Goal: Register for event/course

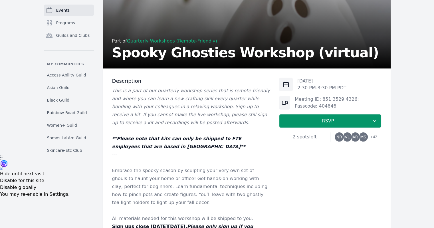
scroll to position [73, 0]
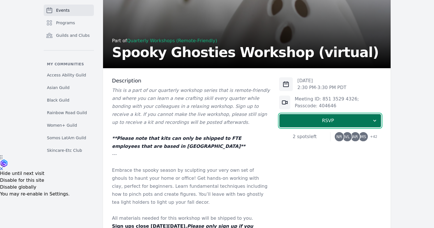
click at [306, 125] on button "RSVP" at bounding box center [330, 121] width 102 height 14
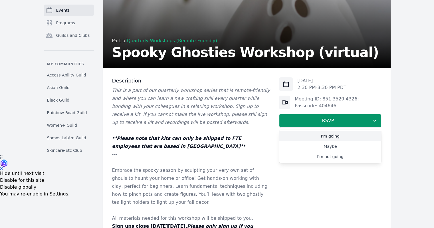
click at [311, 133] on link "I'm going" at bounding box center [330, 136] width 102 height 10
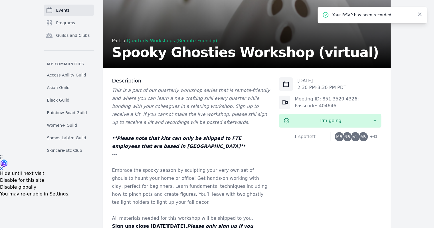
scroll to position [310, 0]
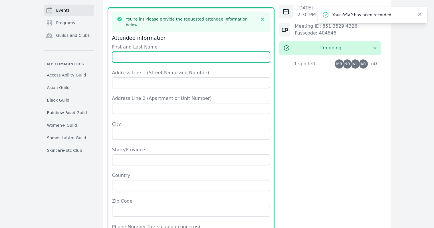
click at [168, 52] on input "First and Last Name" at bounding box center [191, 57] width 158 height 11
type input "[PERSON_NAME]"
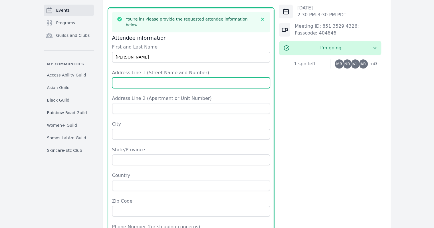
type input "[STREET_ADDRESS]"
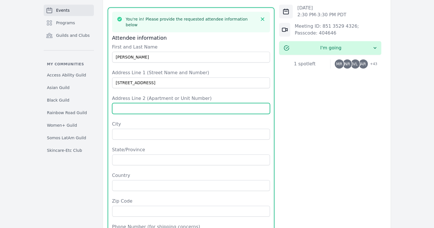
type input "Unit 41"
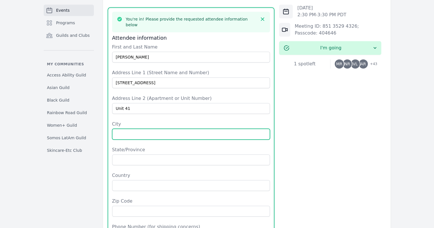
type input "[GEOGRAPHIC_DATA]"
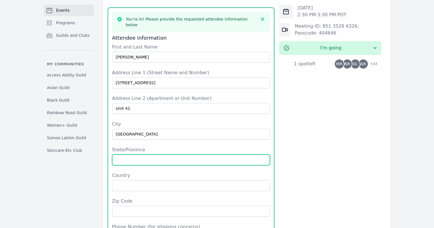
type input "CA"
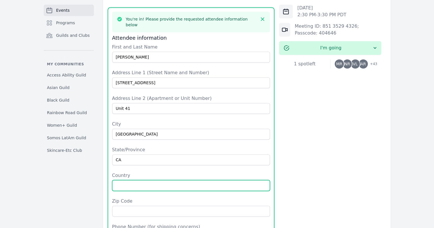
type input "[GEOGRAPHIC_DATA]"
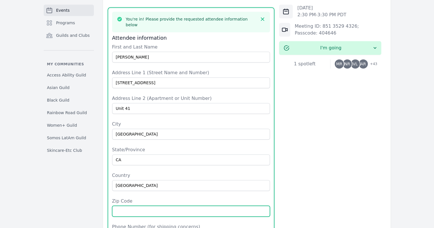
type input "91739"
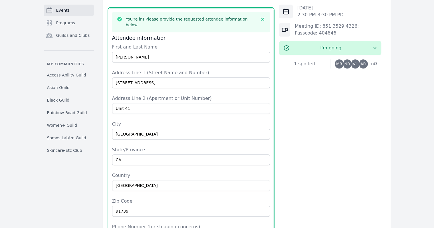
type input "4056265625"
click at [175, 80] on form "First and Last Name [PERSON_NAME] Address Line 1 (Street Name and Number) 12501…" at bounding box center [191, 152] width 158 height 216
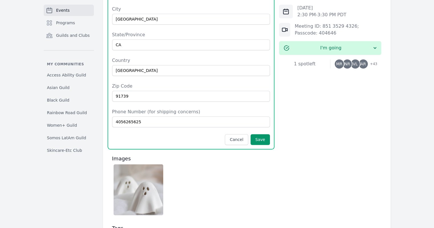
scroll to position [426, 0]
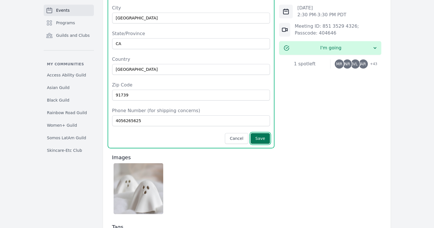
click at [266, 133] on button "Save" at bounding box center [259, 138] width 19 height 11
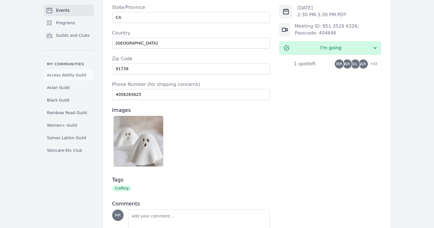
click at [50, 75] on span "Access Ability Guild" at bounding box center [66, 75] width 39 height 6
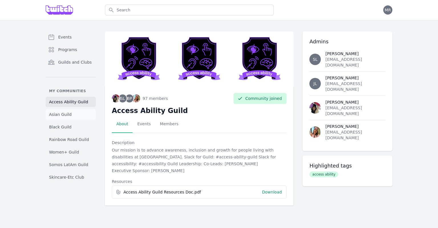
click at [72, 116] on link "Asian Guild" at bounding box center [71, 114] width 50 height 10
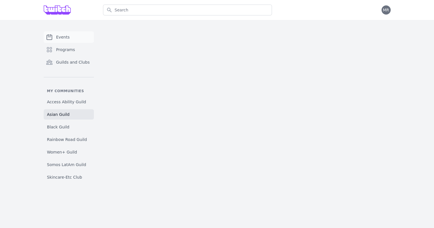
click at [82, 35] on link "Events" at bounding box center [69, 36] width 50 height 11
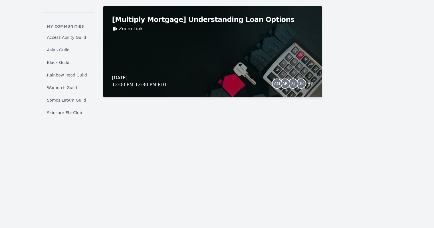
scroll to position [4183, 0]
